Goal: Navigation & Orientation: Find specific page/section

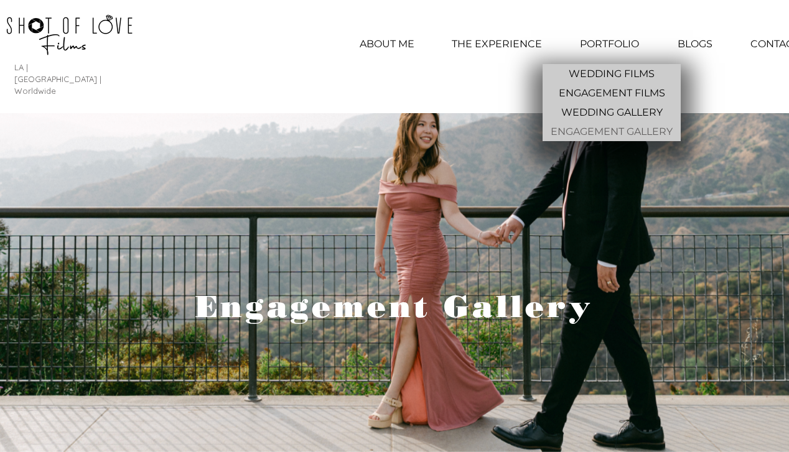
click at [627, 42] on p "PORTFOLIO" at bounding box center [610, 44] width 72 height 31
click at [596, 71] on p "WEDDING FILMS" at bounding box center [612, 73] width 96 height 19
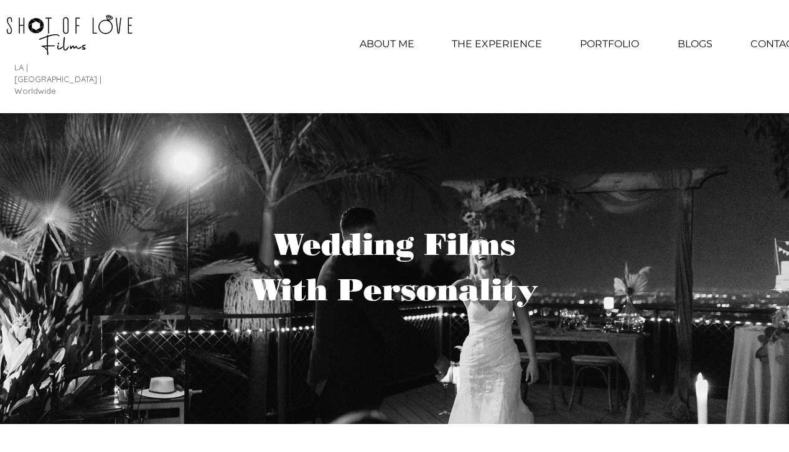
click at [608, 43] on p "PORTFOLIO" at bounding box center [610, 44] width 72 height 31
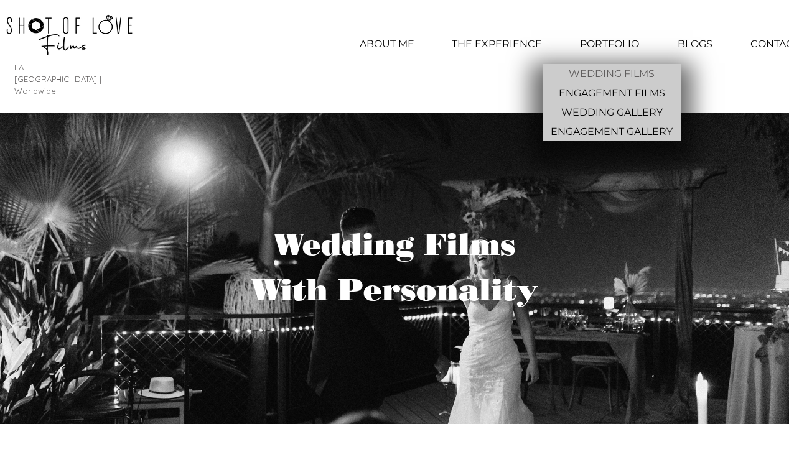
click at [615, 47] on p "PORTFOLIO" at bounding box center [610, 44] width 72 height 31
click at [599, 107] on p "WEDDING GALLERY" at bounding box center [611, 112] width 111 height 19
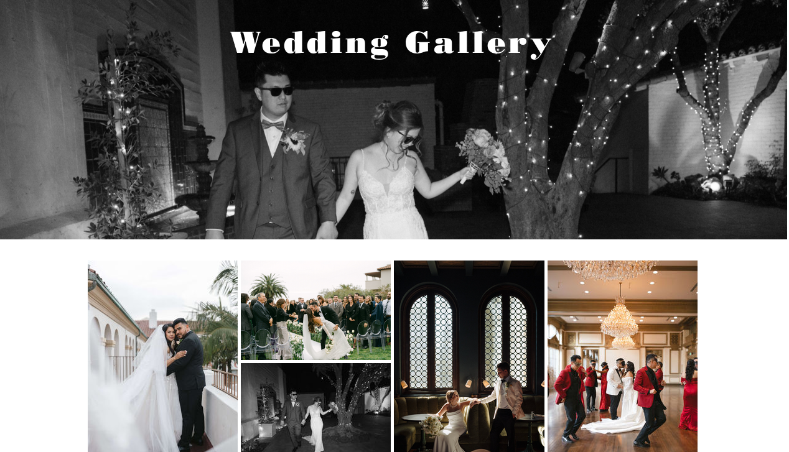
scroll to position [0, 2]
